Goal: Transaction & Acquisition: Purchase product/service

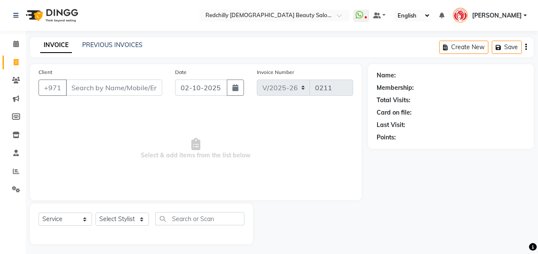
select select "8996"
select select "service"
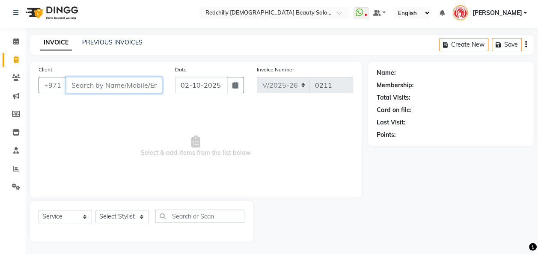
click at [79, 86] on input "Client" at bounding box center [114, 85] width 96 height 16
type input "544997518"
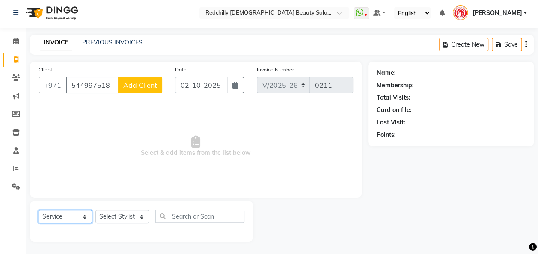
click at [82, 217] on select "Select Service Product Membership Package Voucher Prepaid Gift Card" at bounding box center [65, 216] width 53 height 13
select select "package"
click at [39, 210] on select "Select Service Product Membership Package Voucher Prepaid Gift Card" at bounding box center [65, 216] width 53 height 13
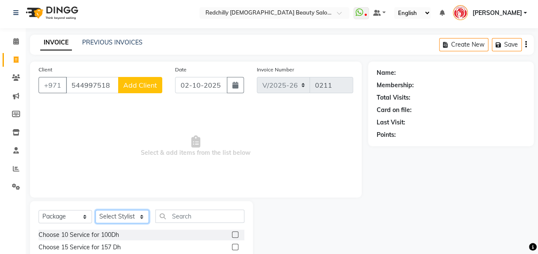
click at [140, 212] on select "Select Stylist Appointment [PERSON_NAME] [PERSON_NAME] [PERSON_NAME] Lolita Cub…" at bounding box center [121, 216] width 53 height 13
select select "91328"
click at [95, 210] on select "Select Stylist Appointment [PERSON_NAME] [PERSON_NAME] [PERSON_NAME] Lolita Cub…" at bounding box center [121, 216] width 53 height 13
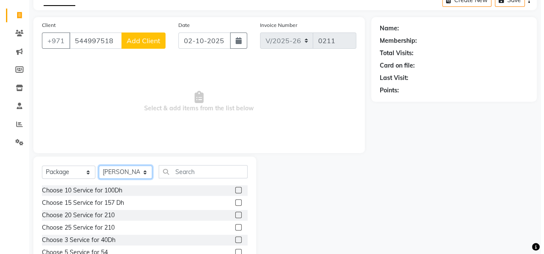
scroll to position [49, 0]
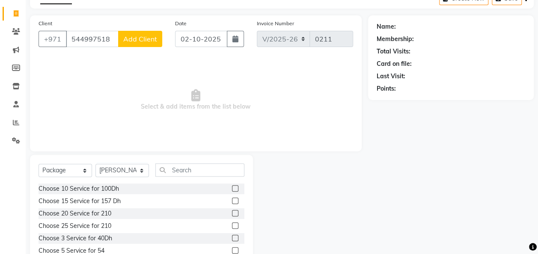
click at [128, 42] on span "Add Client" at bounding box center [140, 39] width 34 height 9
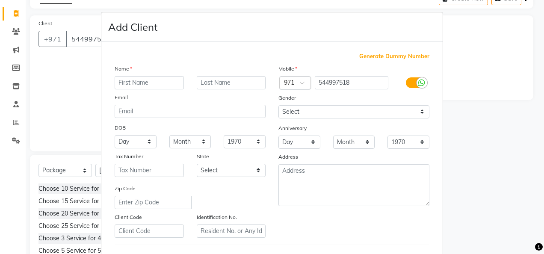
click at [141, 80] on input "text" at bounding box center [149, 82] width 69 height 13
type input "zainab"
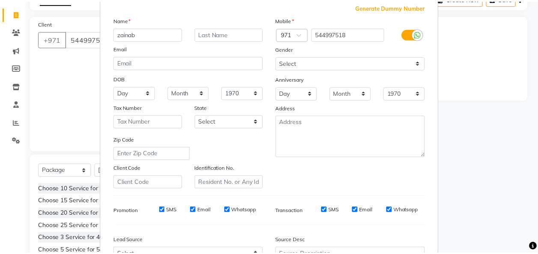
scroll to position [140, 0]
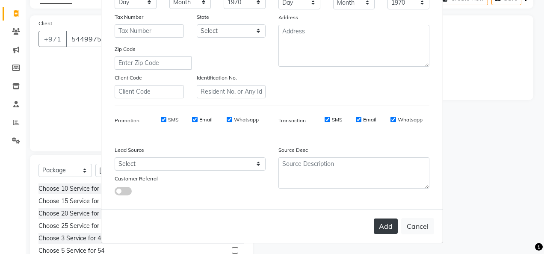
click at [383, 231] on button "Add" at bounding box center [386, 226] width 24 height 15
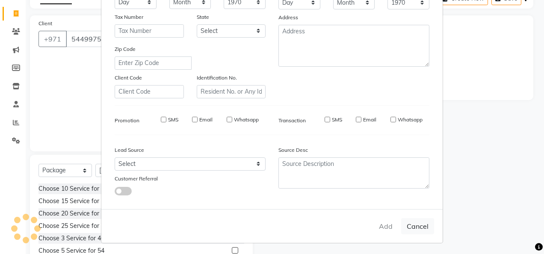
select select
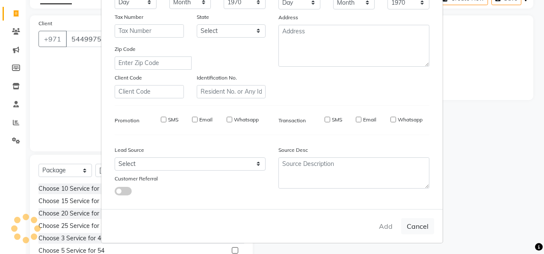
select select
checkbox input "false"
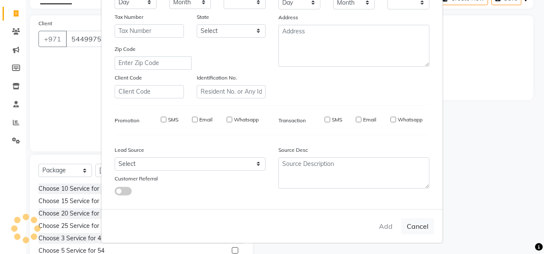
checkbox input "false"
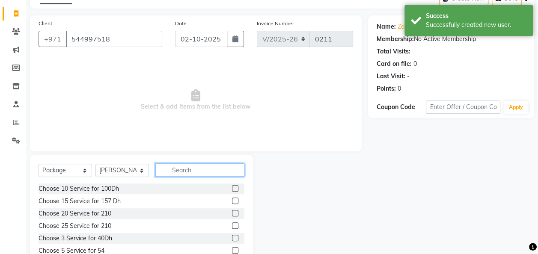
click at [171, 173] on input "text" at bounding box center [199, 169] width 89 height 13
click at [232, 190] on label at bounding box center [235, 188] width 6 height 6
click at [232, 190] on input "checkbox" at bounding box center [235, 189] width 6 height 6
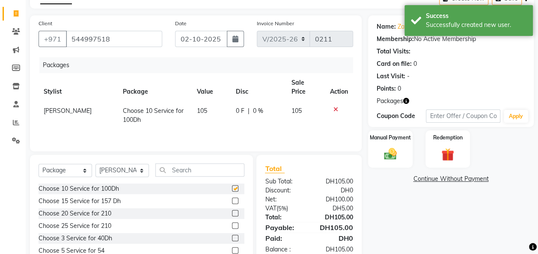
checkbox input "false"
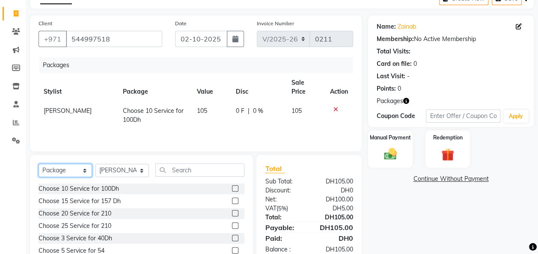
click at [85, 172] on select "Select Service Product Membership Package Voucher Prepaid Gift Card" at bounding box center [65, 170] width 53 height 13
select select "service"
click at [39, 164] on select "Select Service Product Membership Package Voucher Prepaid Gift Card" at bounding box center [65, 170] width 53 height 13
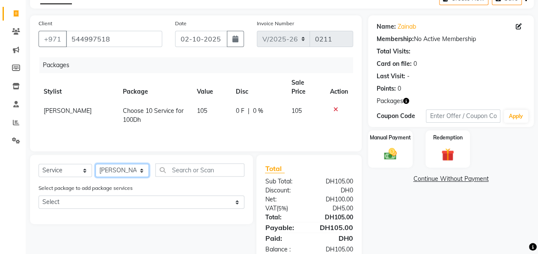
click at [143, 169] on select "Select Stylist Appointment [PERSON_NAME] [PERSON_NAME] [PERSON_NAME] Lolita Cub…" at bounding box center [121, 170] width 53 height 13
select select "91332"
click at [95, 164] on select "Select Stylist Appointment [PERSON_NAME] [PERSON_NAME] [PERSON_NAME] Lolita Cub…" at bounding box center [121, 170] width 53 height 13
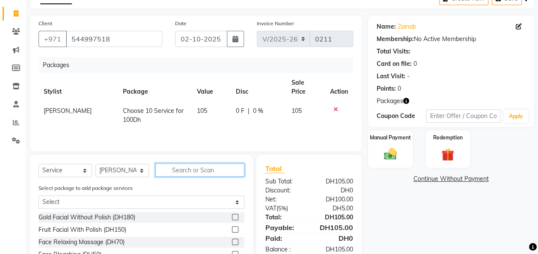
click at [181, 167] on input "text" at bounding box center [199, 169] width 89 height 13
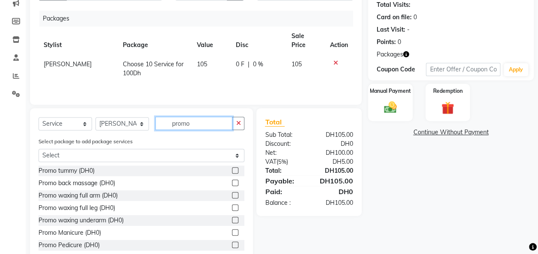
scroll to position [117, 0]
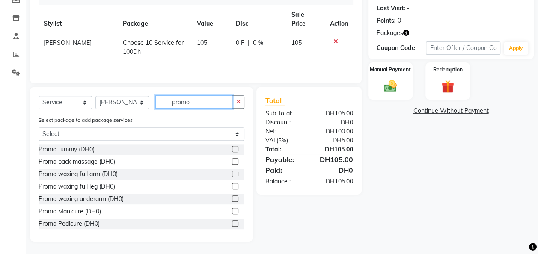
type input "promo"
click at [232, 211] on label at bounding box center [235, 211] width 6 height 6
click at [232, 211] on input "checkbox" at bounding box center [235, 212] width 6 height 6
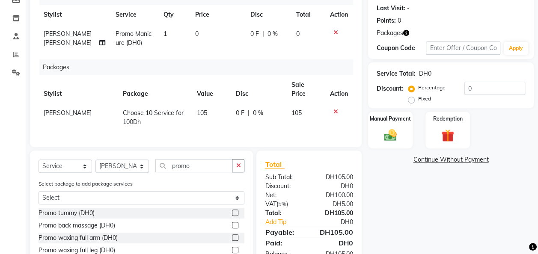
checkbox input "false"
click at [196, 165] on input "promo" at bounding box center [193, 165] width 77 height 13
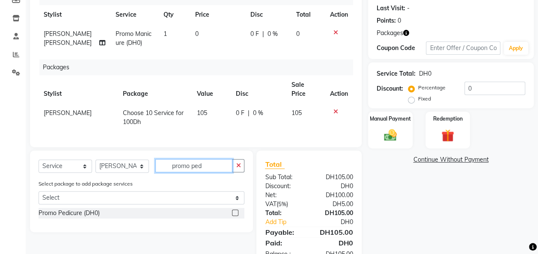
type input "promo ped"
click at [236, 213] on label at bounding box center [235, 213] width 6 height 6
click at [236, 213] on input "checkbox" at bounding box center [235, 214] width 6 height 6
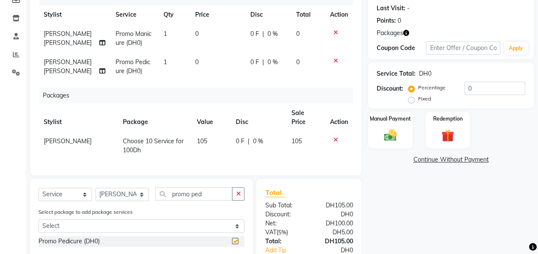
checkbox input "false"
click at [204, 188] on input "promo ped" at bounding box center [193, 193] width 77 height 13
type input "promo under"
click at [233, 239] on label at bounding box center [235, 241] width 6 height 6
click at [233, 239] on input "checkbox" at bounding box center [235, 242] width 6 height 6
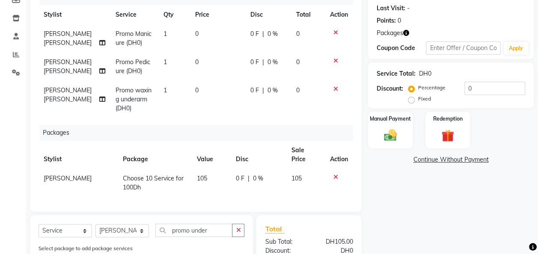
checkbox input "false"
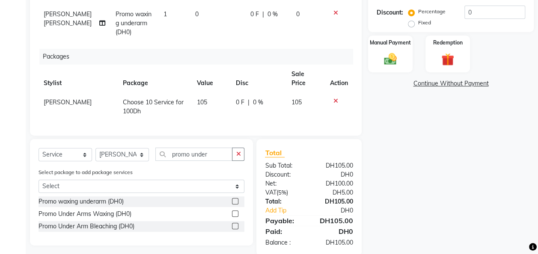
scroll to position [205, 0]
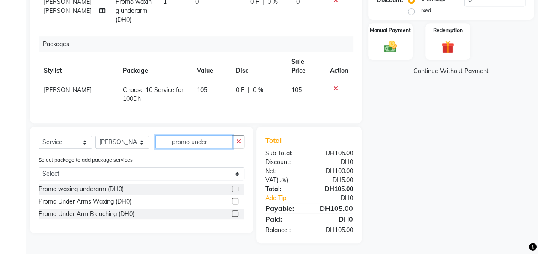
click at [211, 143] on input "promo under" at bounding box center [193, 141] width 77 height 13
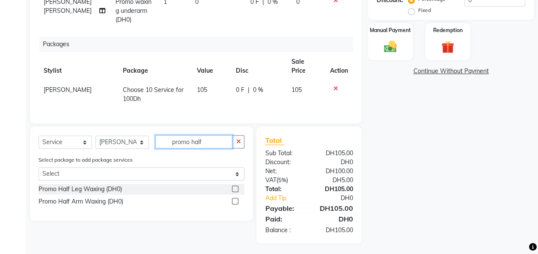
type input "promo half"
click at [234, 199] on label at bounding box center [235, 201] width 6 height 6
click at [234, 199] on input "checkbox" at bounding box center [235, 202] width 6 height 6
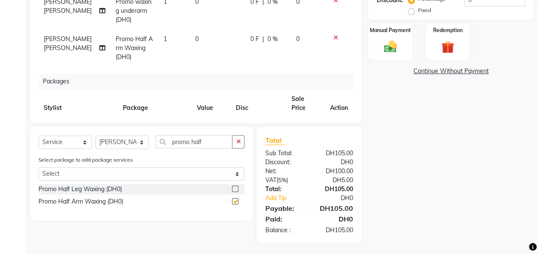
checkbox input "false"
click at [206, 143] on input "promo half" at bounding box center [193, 141] width 77 height 13
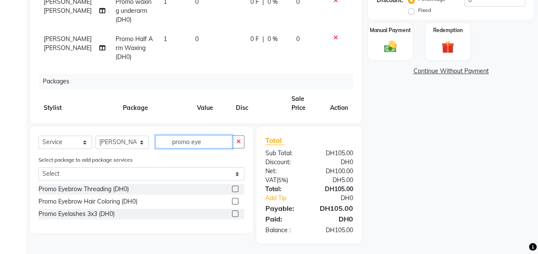
type input "promo eye"
click at [235, 192] on div at bounding box center [235, 190] width 6 height 9
click at [235, 190] on label at bounding box center [235, 189] width 6 height 6
click at [235, 190] on input "checkbox" at bounding box center [235, 190] width 6 height 6
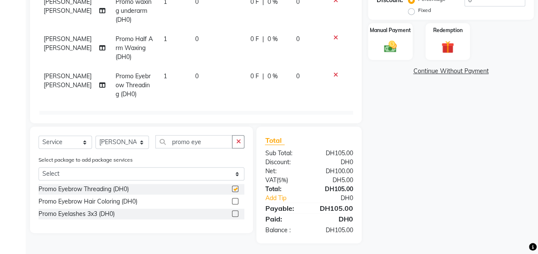
checkbox input "false"
click at [217, 142] on input "promo eye" at bounding box center [193, 141] width 77 height 13
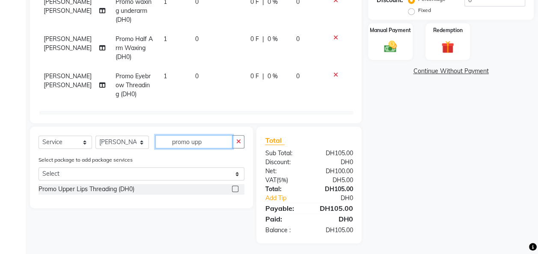
type input "promo upp"
click at [236, 187] on label at bounding box center [235, 189] width 6 height 6
click at [236, 187] on input "checkbox" at bounding box center [235, 190] width 6 height 6
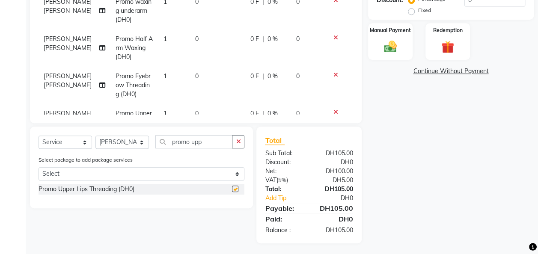
checkbox input "false"
click at [216, 143] on input "promo upp" at bounding box center [193, 141] width 77 height 13
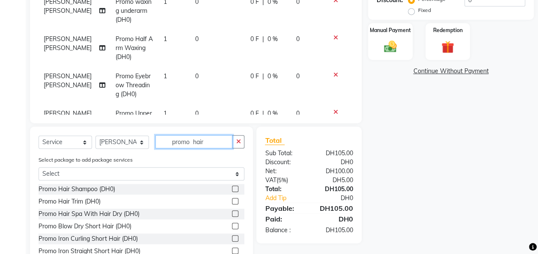
type input "promo hair"
click at [232, 189] on label at bounding box center [235, 189] width 6 height 6
click at [232, 189] on input "checkbox" at bounding box center [235, 190] width 6 height 6
checkbox input "false"
click at [214, 141] on input "promo hair" at bounding box center [193, 141] width 77 height 13
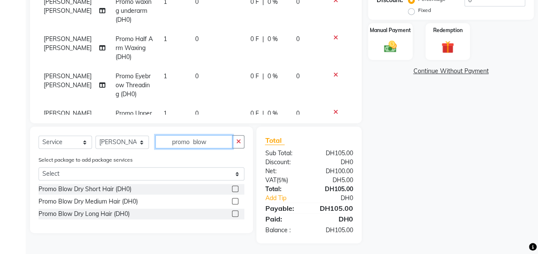
type input "promo blow"
click at [235, 202] on label at bounding box center [235, 201] width 6 height 6
click at [235, 202] on input "checkbox" at bounding box center [235, 202] width 6 height 6
checkbox input "false"
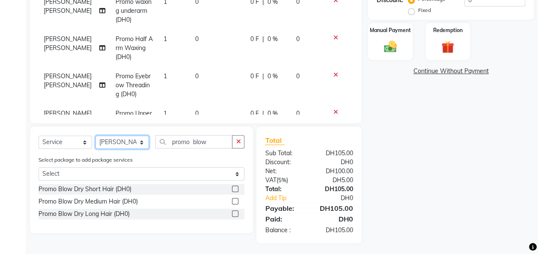
click at [140, 141] on select "Select Stylist Appointment [PERSON_NAME] [PERSON_NAME] [PERSON_NAME] Lolita Cub…" at bounding box center [121, 142] width 53 height 13
click at [85, 142] on select "Select Service Product Membership Package Voucher Prepaid Gift Card" at bounding box center [65, 142] width 53 height 13
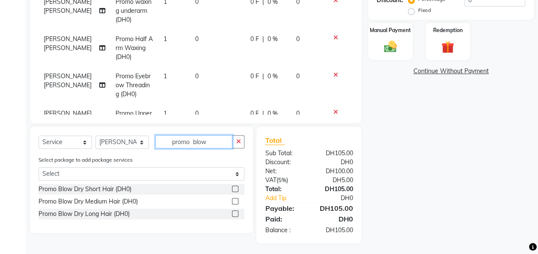
click at [212, 141] on input "promo blow" at bounding box center [193, 141] width 77 height 13
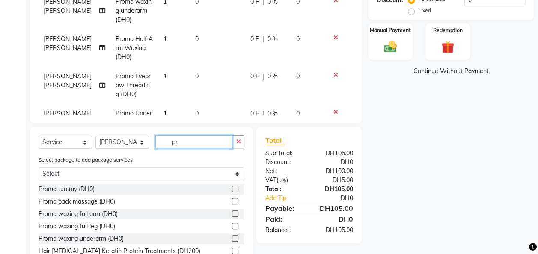
type input "p"
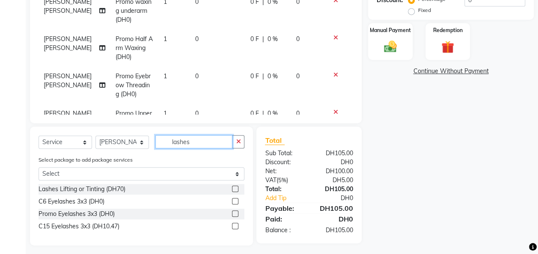
type input "lashes"
click at [234, 217] on label at bounding box center [235, 214] width 6 height 6
click at [234, 217] on input "checkbox" at bounding box center [235, 214] width 6 height 6
checkbox input "false"
click at [235, 189] on label at bounding box center [235, 189] width 6 height 6
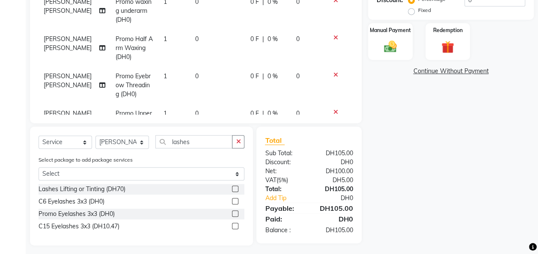
click at [235, 189] on input "checkbox" at bounding box center [235, 190] width 6 height 6
click at [236, 193] on div at bounding box center [235, 190] width 6 height 9
click at [235, 189] on label at bounding box center [235, 189] width 6 height 6
click at [235, 189] on input "checkbox" at bounding box center [235, 190] width 6 height 6
checkbox input "false"
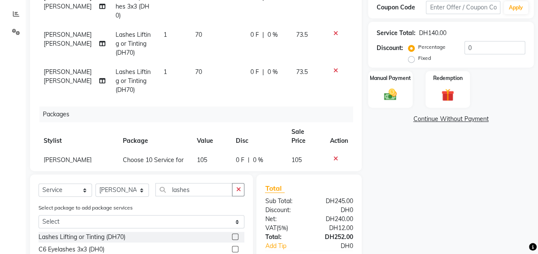
scroll to position [275, 0]
click at [193, 72] on td "70" at bounding box center [217, 81] width 55 height 37
select select "91332"
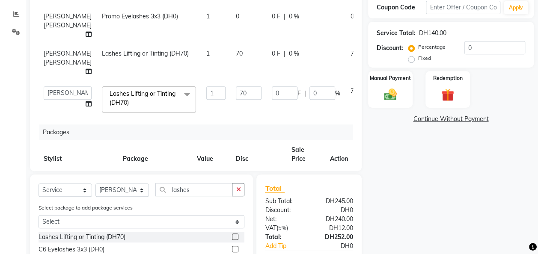
scroll to position [347, 0]
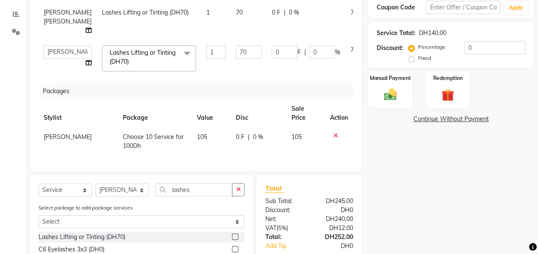
click at [231, 40] on td "70" at bounding box center [249, 21] width 36 height 37
select select "91332"
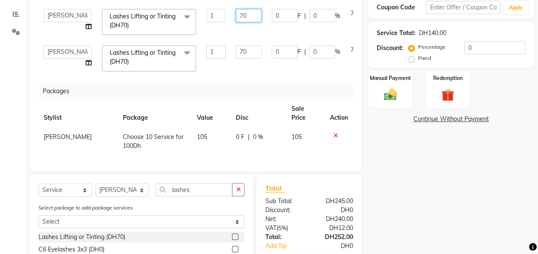
click at [236, 22] on input "70" at bounding box center [249, 15] width 26 height 13
type input "7"
type input "60"
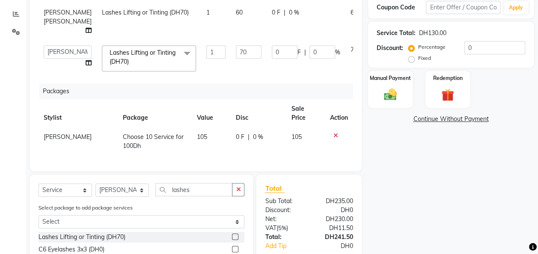
click at [345, 77] on td "73.5" at bounding box center [357, 58] width 25 height 36
click at [283, 77] on td "0 F | 0 %" at bounding box center [306, 58] width 79 height 36
click at [345, 77] on td "73.5" at bounding box center [357, 58] width 25 height 36
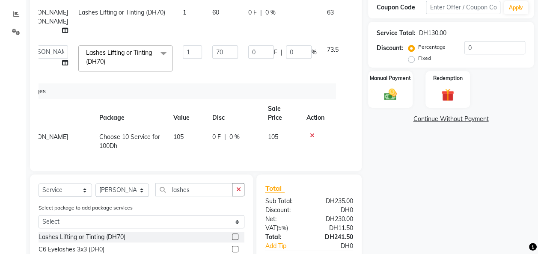
scroll to position [347, 24]
click at [355, 51] on icon at bounding box center [357, 48] width 5 height 6
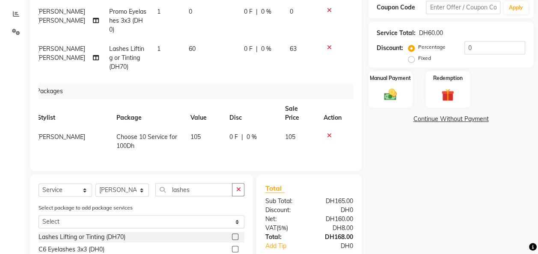
scroll to position [257, 6]
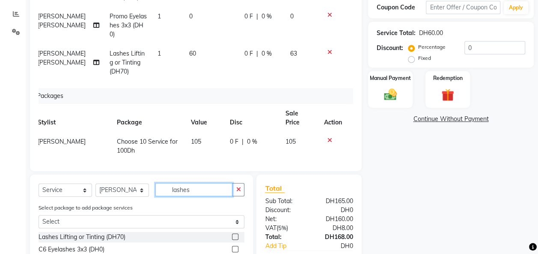
click at [195, 191] on input "lashes" at bounding box center [193, 189] width 77 height 13
type input "l"
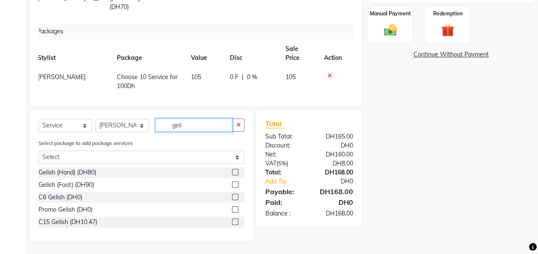
scroll to position [222, 0]
type input "geli"
click at [235, 174] on label at bounding box center [235, 172] width 6 height 6
click at [235, 174] on input "checkbox" at bounding box center [235, 173] width 6 height 6
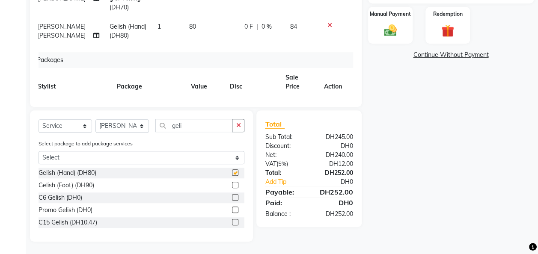
checkbox input "false"
drag, startPoint x: 187, startPoint y: 24, endPoint x: 183, endPoint y: 28, distance: 6.1
click at [184, 28] on td "80" at bounding box center [211, 31] width 55 height 28
select select "91332"
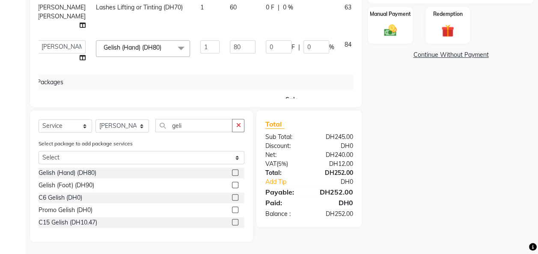
scroll to position [347, 6]
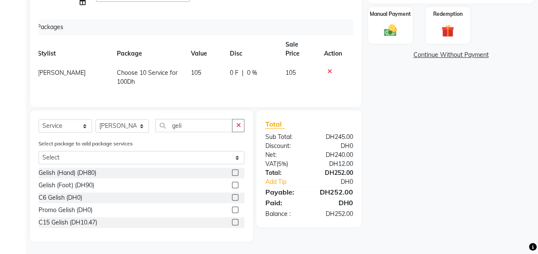
type input "8"
type input "30"
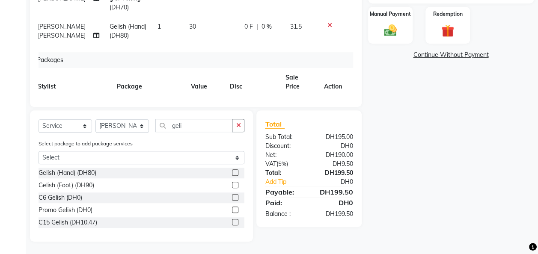
click at [372, 108] on div "Name: Zainab Membership: No Active Membership Total Visits: Card on file: 0 Las…" at bounding box center [454, 42] width 172 height 399
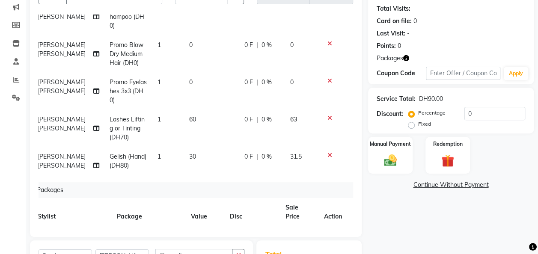
scroll to position [110, 0]
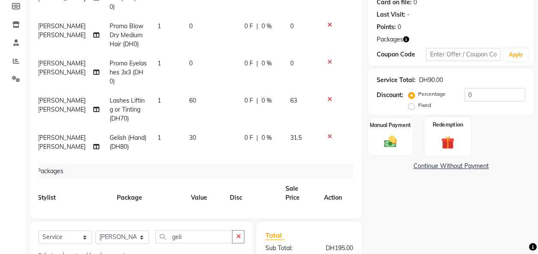
click at [447, 143] on img at bounding box center [447, 142] width 21 height 16
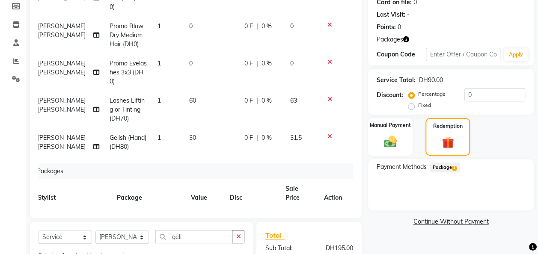
click at [445, 167] on span "Package 1" at bounding box center [445, 168] width 30 height 10
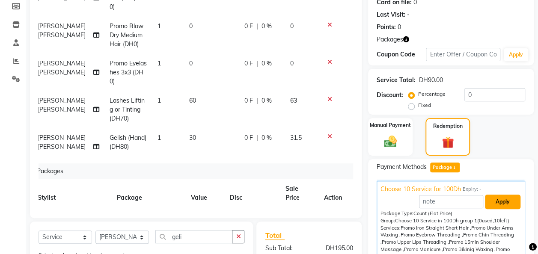
click at [493, 205] on button "Apply" at bounding box center [503, 202] width 36 height 15
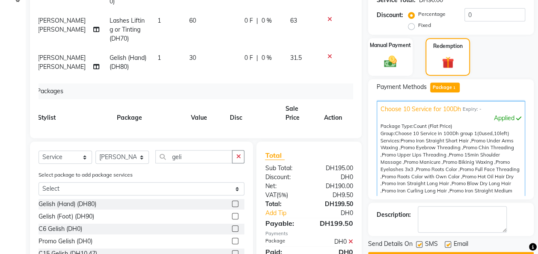
scroll to position [225, 0]
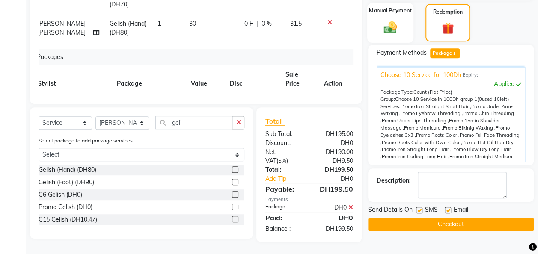
click at [394, 32] on img at bounding box center [390, 27] width 21 height 15
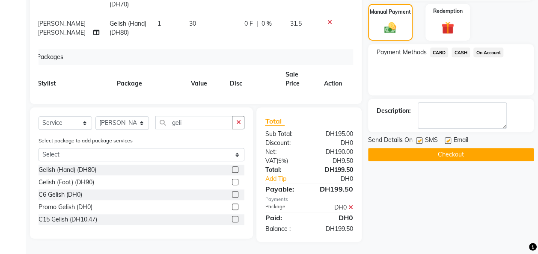
click at [460, 51] on span "CASH" at bounding box center [460, 52] width 18 height 10
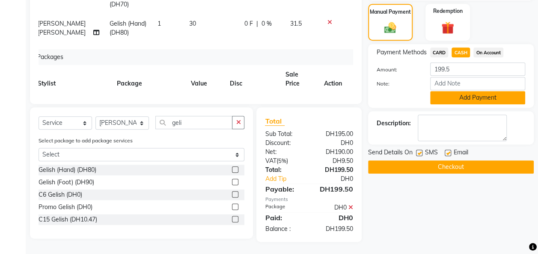
click at [469, 98] on button "Add Payment" at bounding box center [477, 97] width 95 height 13
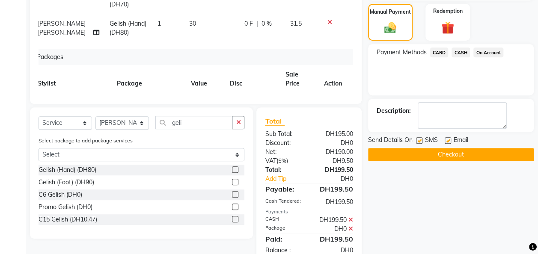
click at [466, 156] on button "Checkout" at bounding box center [451, 154] width 166 height 13
